Goal: Task Accomplishment & Management: Manage account settings

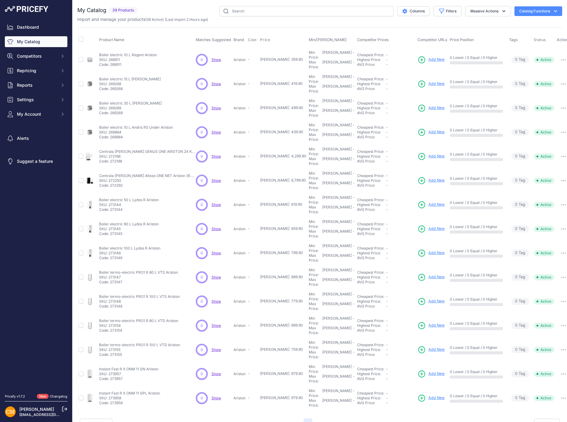
click at [159, 373] on div "Close You are not connected to the internet." at bounding box center [320, 211] width 495 height 422
drag, startPoint x: 395, startPoint y: 21, endPoint x: 209, endPoint y: 5, distance: 186.6
click at [209, 5] on div "You are not connected to the internet. My Catalog" at bounding box center [319, 218] width 485 height 436
drag, startPoint x: 200, startPoint y: 4, endPoint x: 211, endPoint y: 20, distance: 19.3
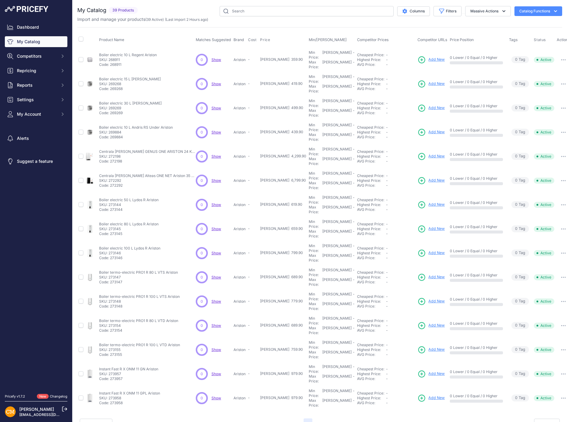
click at [211, 20] on div "You are not connected to the internet. My Catalog" at bounding box center [319, 218] width 485 height 436
drag, startPoint x: 212, startPoint y: 20, endPoint x: 78, endPoint y: 8, distance: 134.4
click at [78, 8] on div "My Catalog 39 Products" at bounding box center [319, 14] width 485 height 16
click at [78, 8] on h2 "My Catalog" at bounding box center [91, 10] width 29 height 8
drag, startPoint x: 78, startPoint y: 10, endPoint x: 221, endPoint y: 18, distance: 142.6
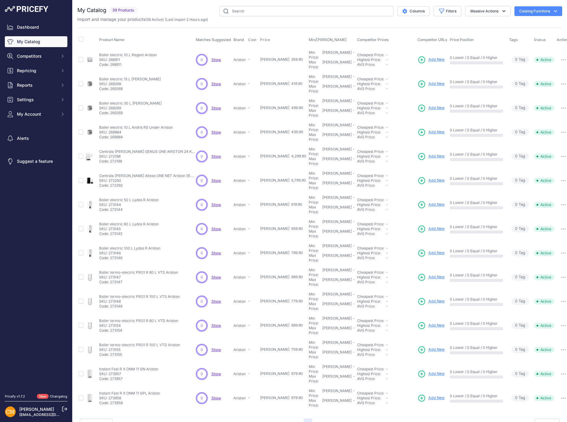
click at [221, 18] on div "My Catalog 39 Products" at bounding box center [319, 14] width 485 height 16
click at [221, 18] on div "Import and manage your products ( 39 Active ) (Last import 2 Hours ago)" at bounding box center [319, 19] width 485 height 6
drag, startPoint x: 215, startPoint y: 19, endPoint x: 79, endPoint y: 11, distance: 135.9
click at [79, 11] on div "My Catalog 39 Products" at bounding box center [319, 14] width 485 height 16
click at [79, 11] on h2 "My Catalog" at bounding box center [91, 10] width 29 height 8
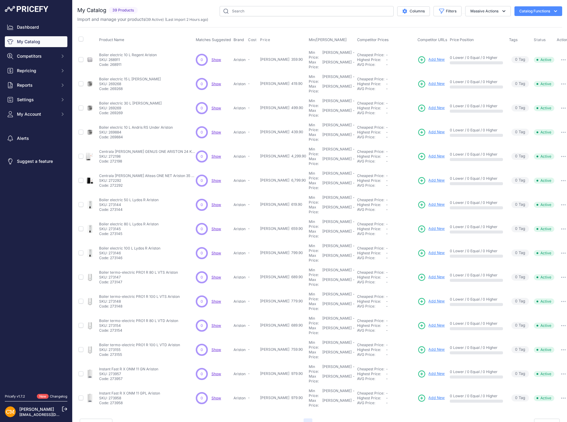
drag, startPoint x: 79, startPoint y: 8, endPoint x: 227, endPoint y: 20, distance: 148.9
click at [227, 20] on div "My Catalog 39 Products" at bounding box center [319, 14] width 485 height 16
click at [227, 20] on div "Import and manage your products ( 39 Active ) (Last import 2 Hours ago)" at bounding box center [319, 19] width 485 height 6
drag, startPoint x: 213, startPoint y: 20, endPoint x: 79, endPoint y: 12, distance: 133.5
click at [79, 12] on div "My Catalog 39 Products" at bounding box center [319, 14] width 485 height 16
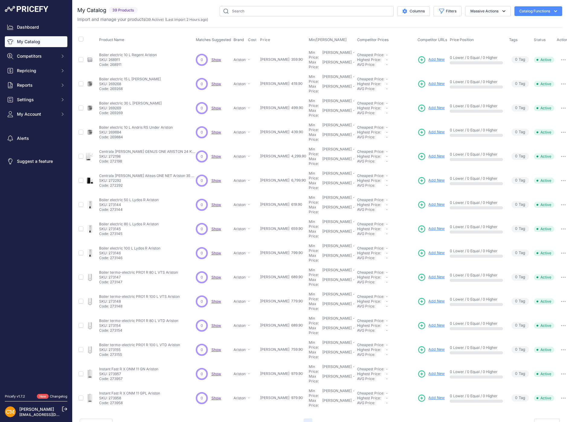
click at [79, 12] on h2 "My Catalog" at bounding box center [91, 10] width 29 height 8
drag, startPoint x: 79, startPoint y: 8, endPoint x: 229, endPoint y: 22, distance: 150.0
click at [229, 22] on div "My Catalog 39 Products" at bounding box center [319, 14] width 485 height 16
click at [229, 22] on div "Import and manage your products ( 39 Active ) (Last import 2 Hours ago)" at bounding box center [319, 19] width 485 height 6
drag, startPoint x: 236, startPoint y: 22, endPoint x: 78, endPoint y: 11, distance: 158.2
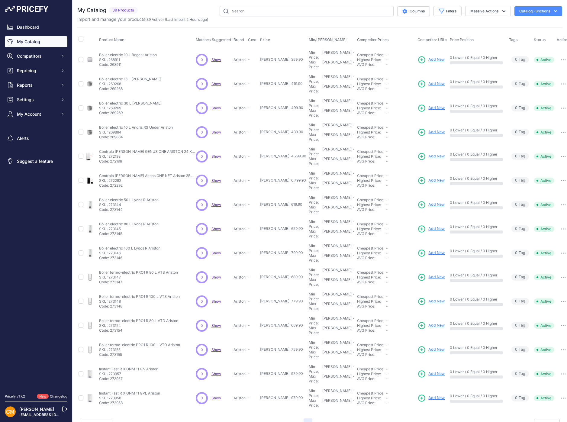
click at [78, 11] on div "My Catalog 39 Products" at bounding box center [319, 14] width 485 height 16
click at [78, 11] on h2 "My Catalog" at bounding box center [91, 10] width 29 height 8
drag, startPoint x: 79, startPoint y: 9, endPoint x: 216, endPoint y: 22, distance: 138.1
click at [216, 22] on div "My Catalog 39 Products" at bounding box center [319, 14] width 485 height 16
click at [216, 22] on div "Import and manage your products ( 39 Active ) (Last import 2 Hours ago)" at bounding box center [319, 19] width 485 height 6
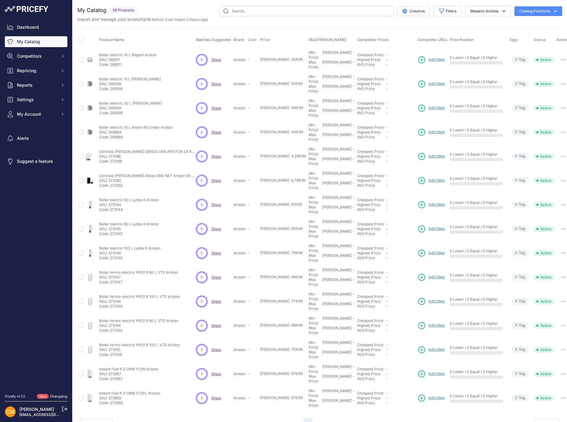
drag, startPoint x: 224, startPoint y: 22, endPoint x: 80, endPoint y: 10, distance: 143.8
click at [80, 10] on div "My Catalog 39 Products" at bounding box center [319, 14] width 485 height 16
click at [80, 10] on h2 "My Catalog" at bounding box center [91, 10] width 29 height 8
drag, startPoint x: 78, startPoint y: 8, endPoint x: 229, endPoint y: 20, distance: 151.0
click at [229, 20] on div "My Catalog 39 Products" at bounding box center [319, 14] width 485 height 16
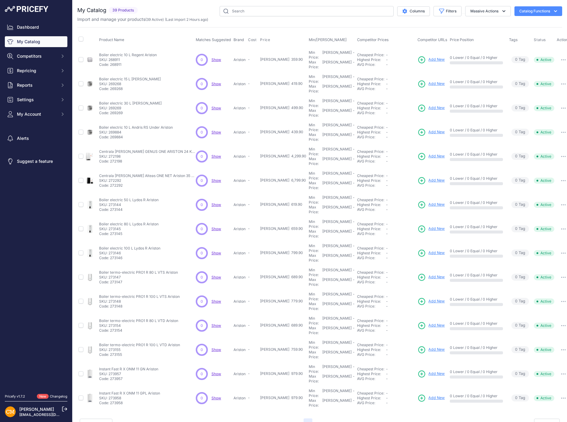
click at [229, 20] on div "Import and manage your products ( 39 Active ) (Last import 2 Hours ago)" at bounding box center [319, 19] width 485 height 6
